Goal: Contribute content: Contribute content

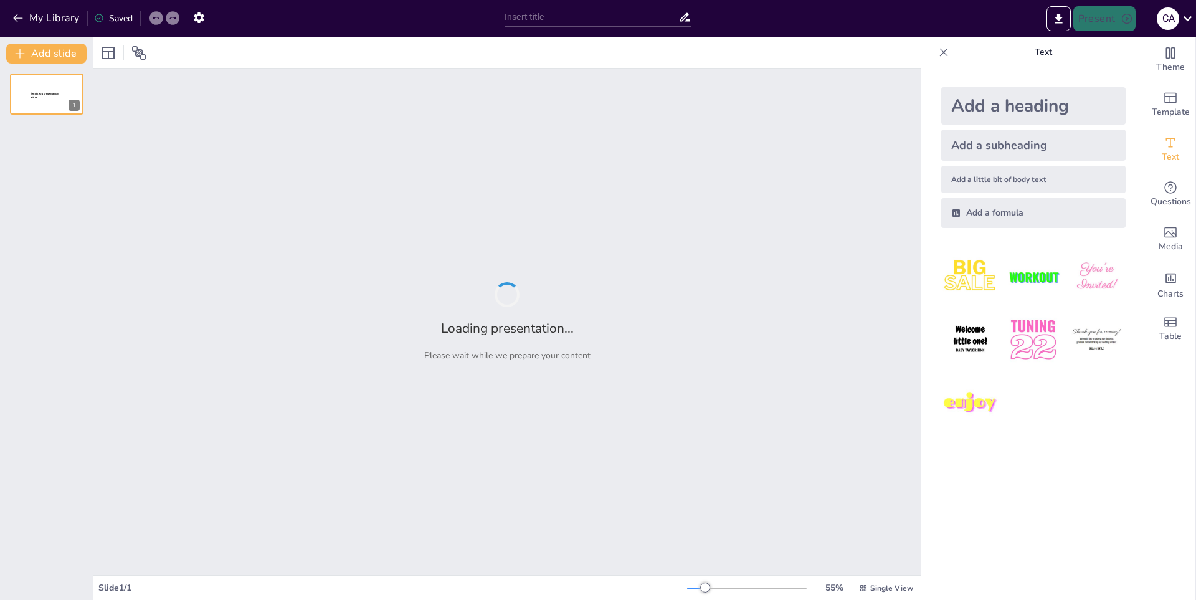
type input "Diversidad de Razas de Tigres: Un Análisis Exhaustivo"
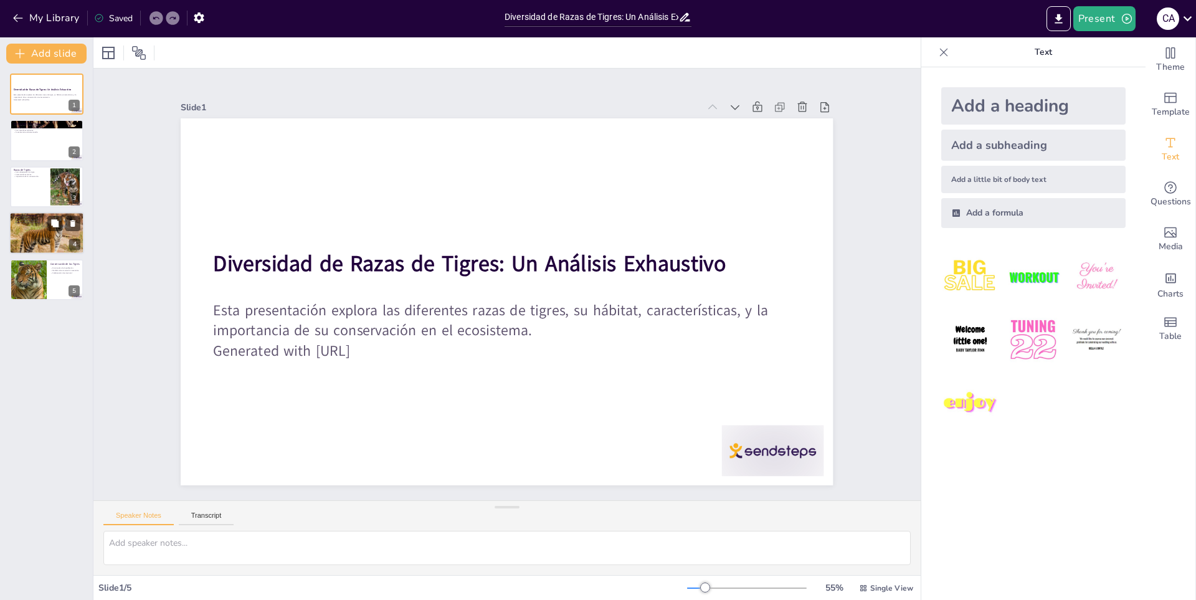
click at [32, 234] on div at bounding box center [46, 233] width 75 height 51
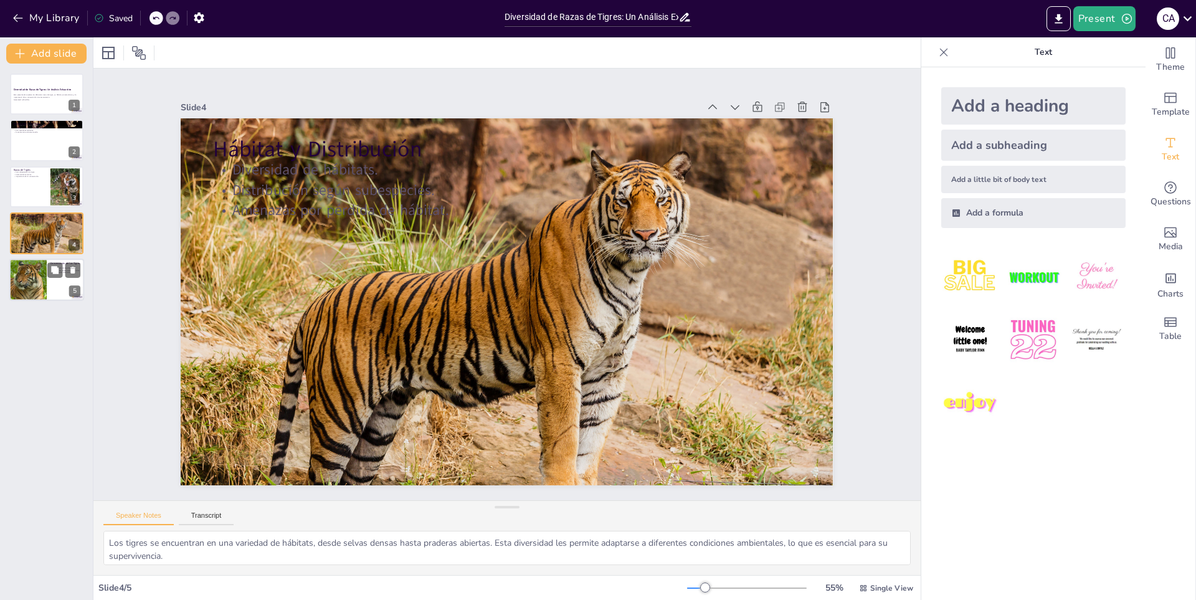
click at [40, 270] on div at bounding box center [28, 280] width 42 height 42
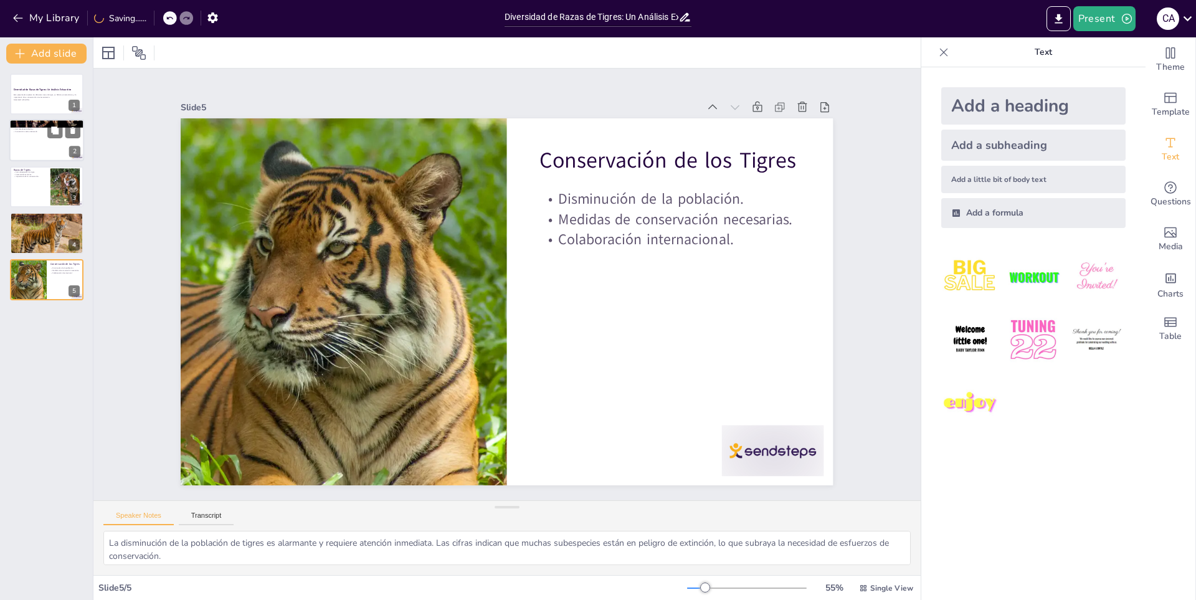
click at [31, 135] on div at bounding box center [46, 141] width 75 height 42
type textarea "Los tigres son reconocidos como los felinos más grandes del mundo, lo que les o…"
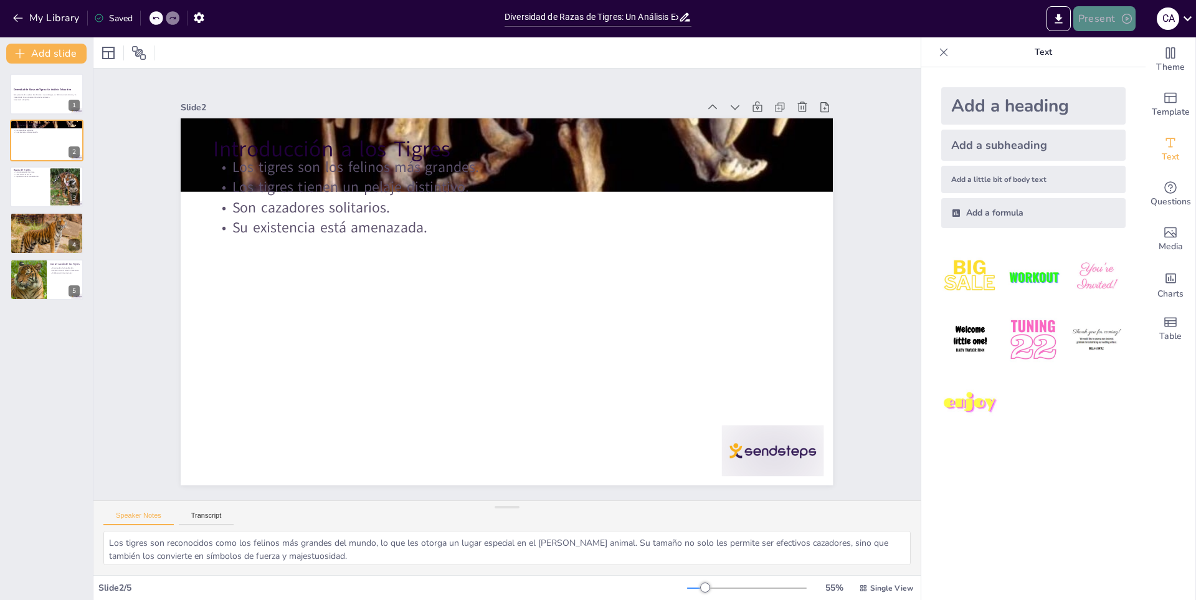
click at [1095, 21] on button "Present" at bounding box center [1105, 18] width 62 height 25
click at [71, 17] on div at bounding box center [598, 300] width 1196 height 600
click at [39, 55] on button "Add slide" at bounding box center [46, 54] width 80 height 20
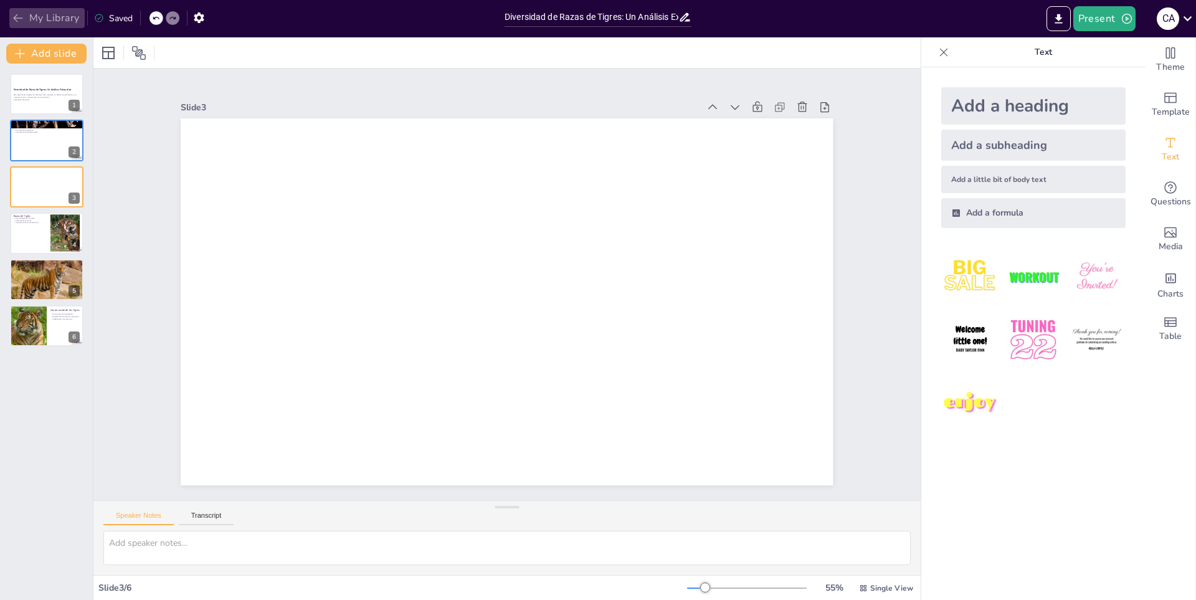
click at [47, 16] on button "My Library" at bounding box center [46, 18] width 75 height 20
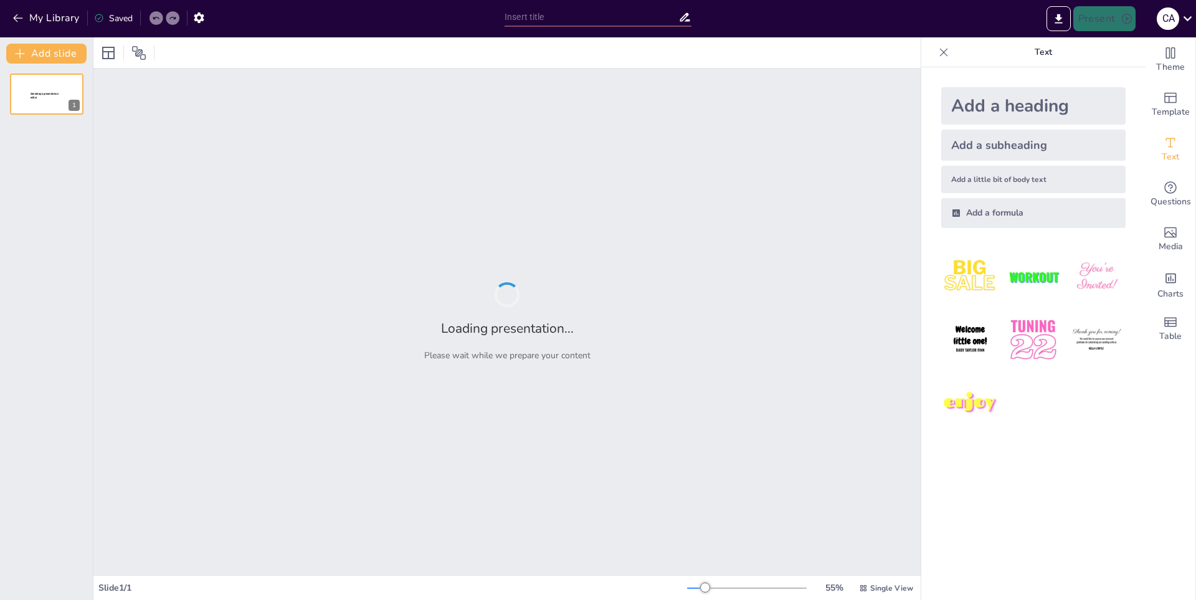
type input "El Mundo Mágico de las [DEMOGRAPHIC_DATA]: [PERSON_NAME] y Creencias"
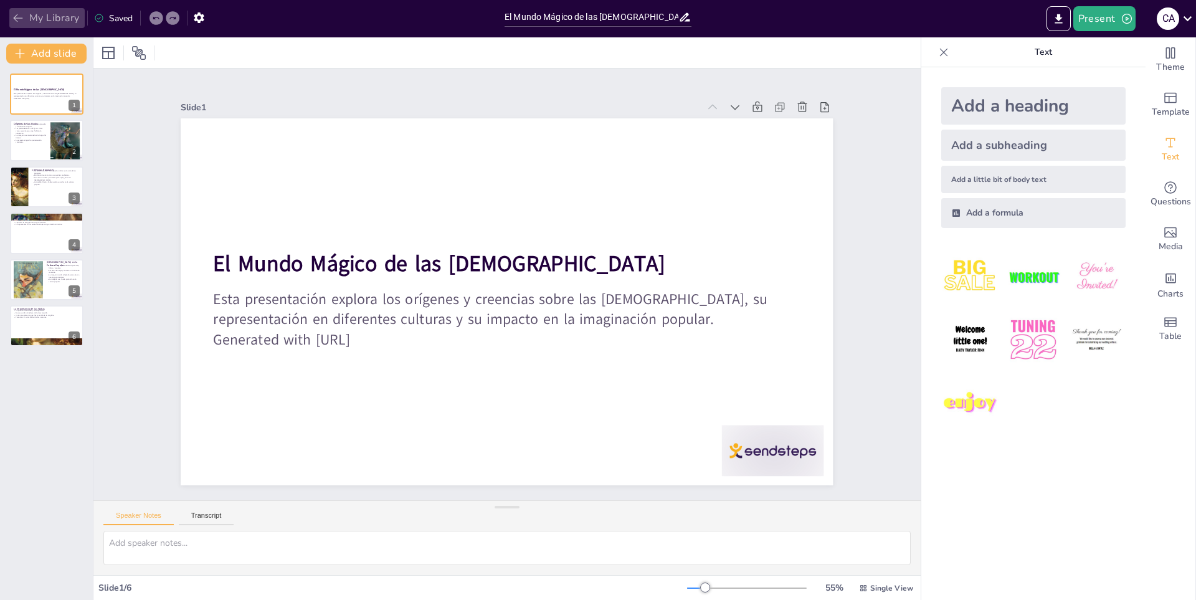
click at [38, 20] on button "My Library" at bounding box center [46, 18] width 75 height 20
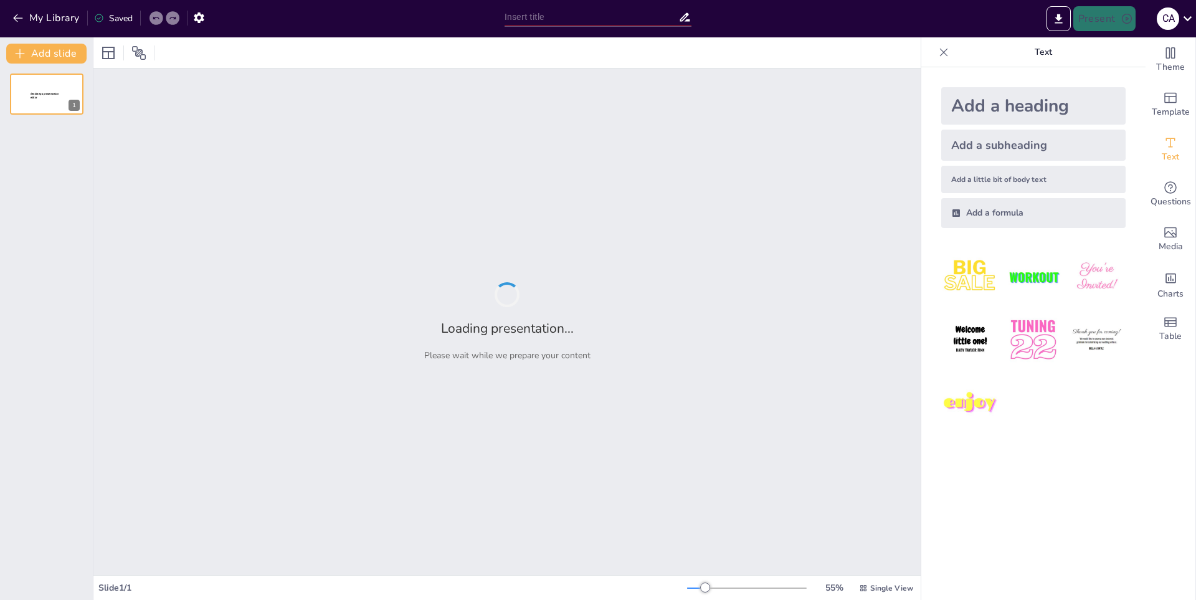
type input "Los Seres Humanos: Un Análisis de sus Componentes Físicos"
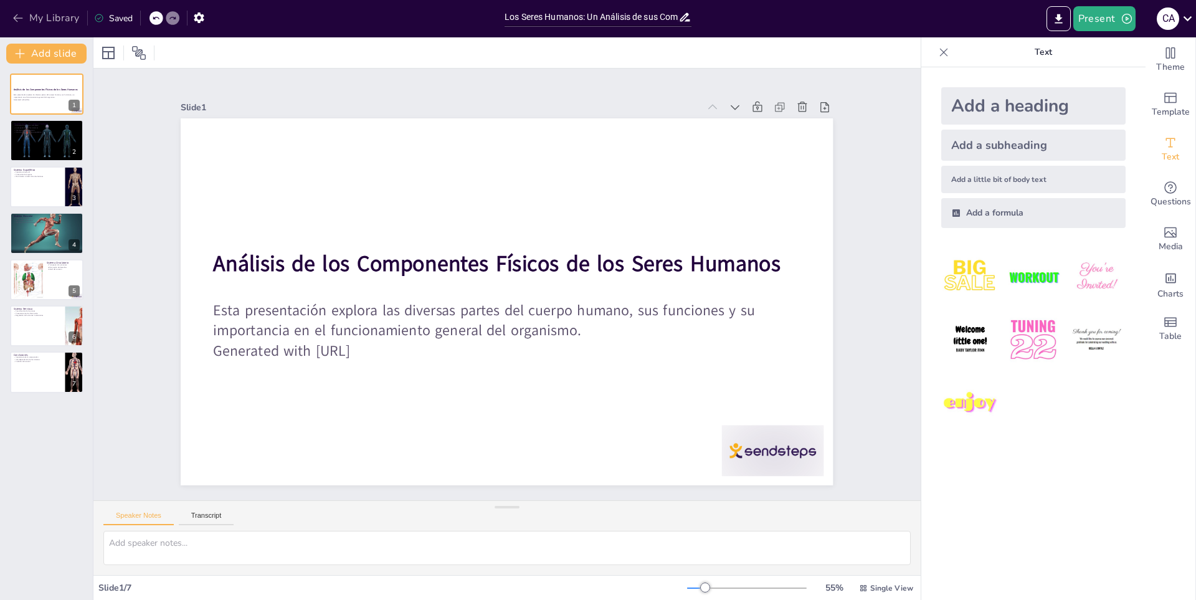
click at [50, 14] on button "My Library" at bounding box center [46, 18] width 75 height 20
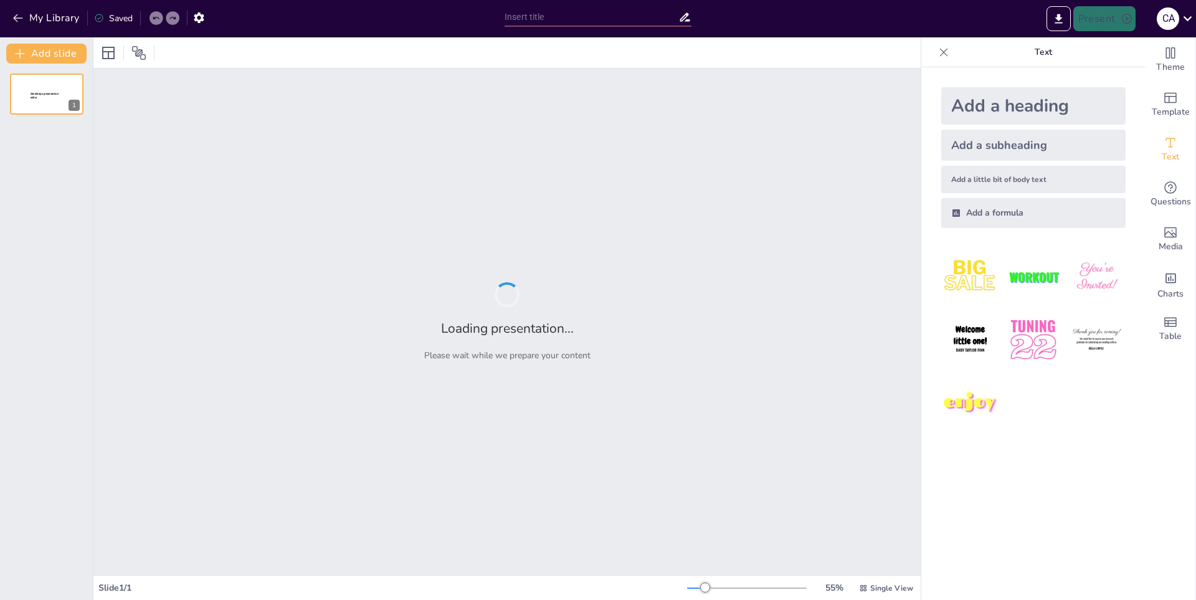
type input "El Impacto de la Elección del Tema en la Recepción del Mensaje"
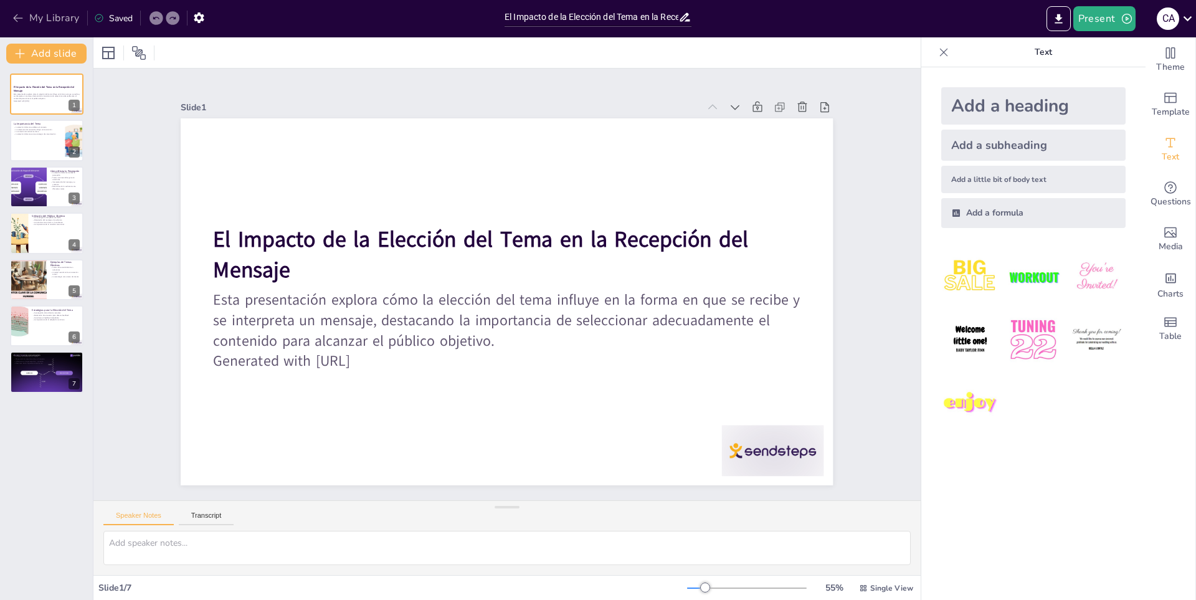
click at [50, 12] on button "My Library" at bounding box center [46, 18] width 75 height 20
